Goal: Use online tool/utility: Utilize a website feature to perform a specific function

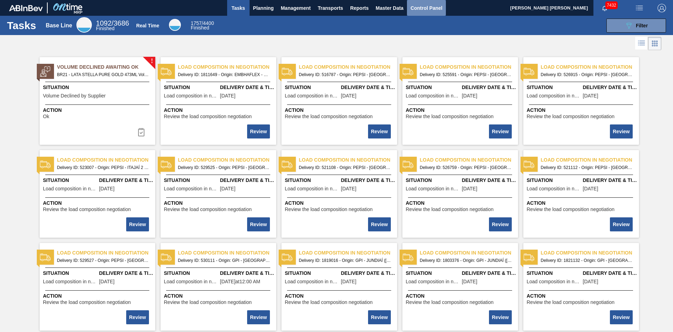
click at [421, 11] on span "Control Panel" at bounding box center [426, 8] width 32 height 8
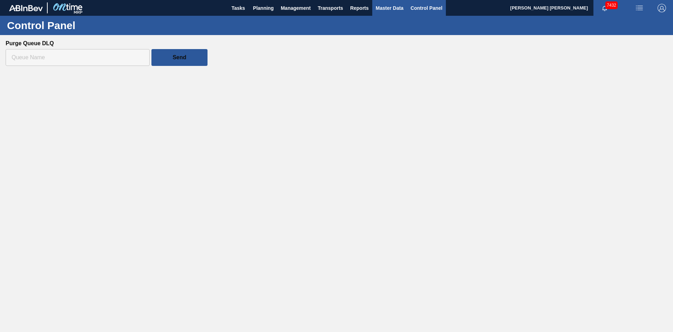
click at [382, 9] on span "Master Data" at bounding box center [390, 8] width 28 height 8
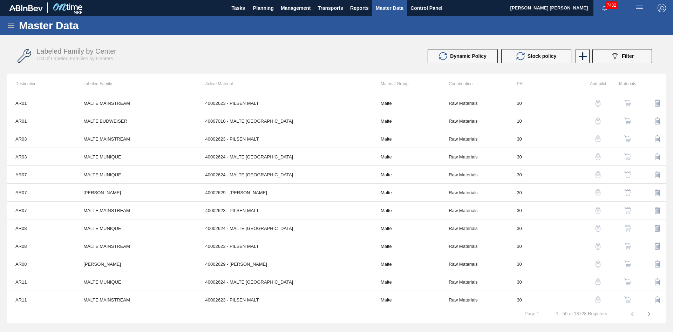
click at [11, 25] on icon at bounding box center [11, 25] width 8 height 8
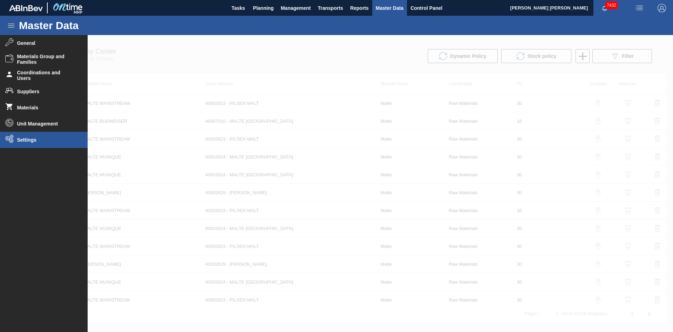
click at [68, 141] on span "Settings" at bounding box center [46, 140] width 58 height 6
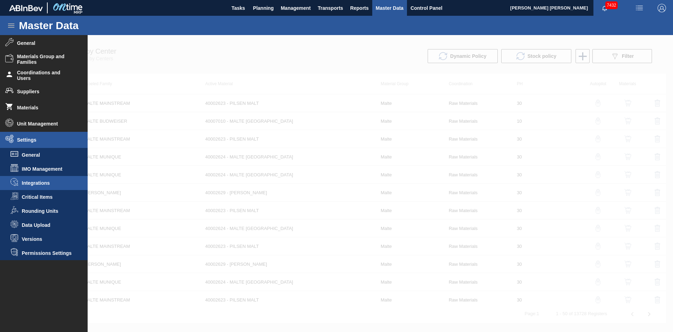
click at [59, 186] on span "Integrations" at bounding box center [49, 183] width 54 height 6
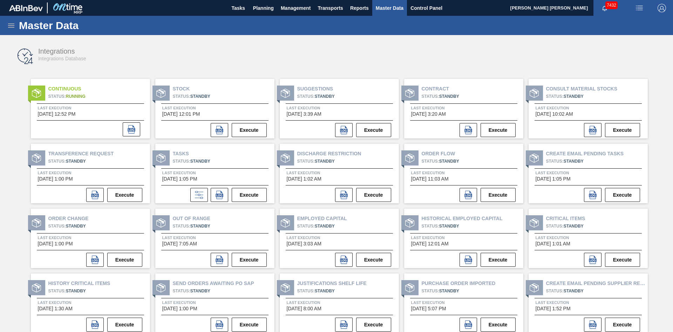
click at [357, 70] on div "Integrations Integrations Database" at bounding box center [336, 56] width 659 height 35
click at [621, 262] on button "Execute" at bounding box center [622, 260] width 35 height 14
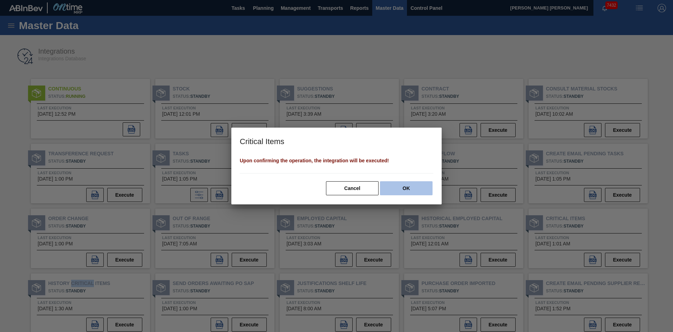
click at [423, 193] on button "OK" at bounding box center [406, 188] width 53 height 14
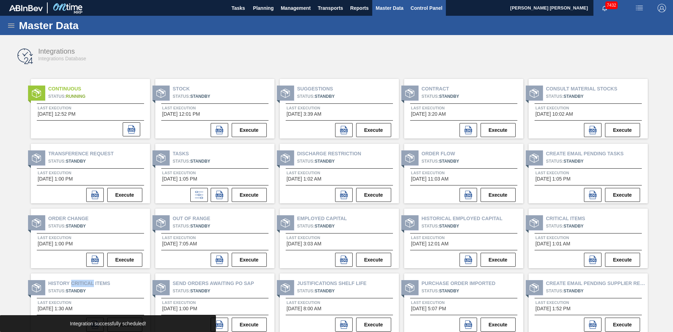
click at [419, 8] on span "Control Panel" at bounding box center [426, 8] width 32 height 8
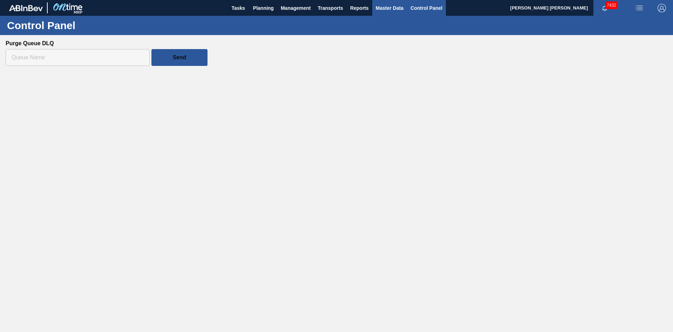
click at [398, 8] on span "Master Data" at bounding box center [390, 8] width 28 height 8
